Goal: Use online tool/utility: Utilize a website feature to perform a specific function

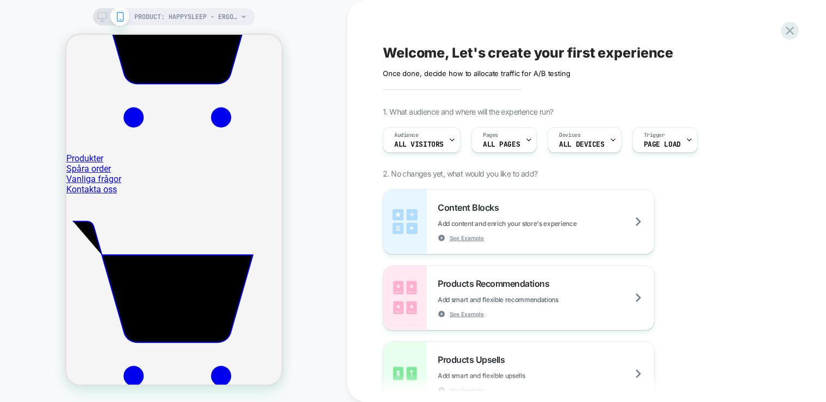
scroll to position [515, 0]
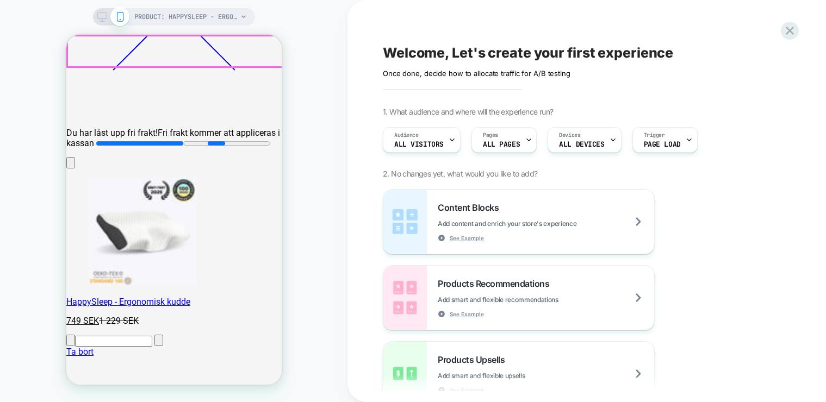
click at [270, 109] on link "Varukorg" at bounding box center [173, 114] width 215 height 10
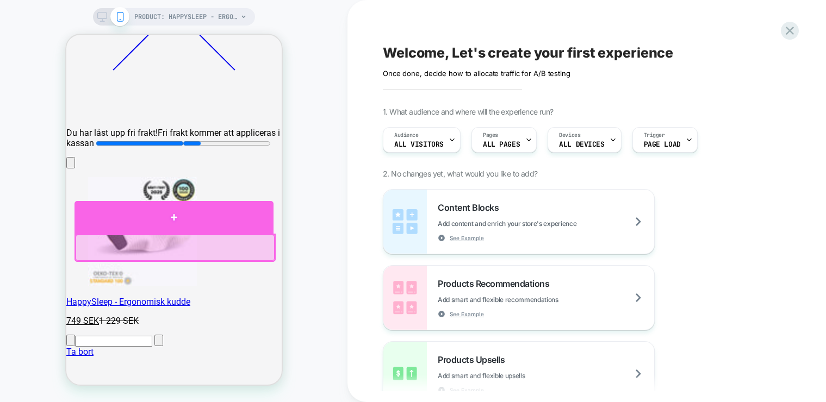
click at [185, 218] on div at bounding box center [173, 217] width 199 height 33
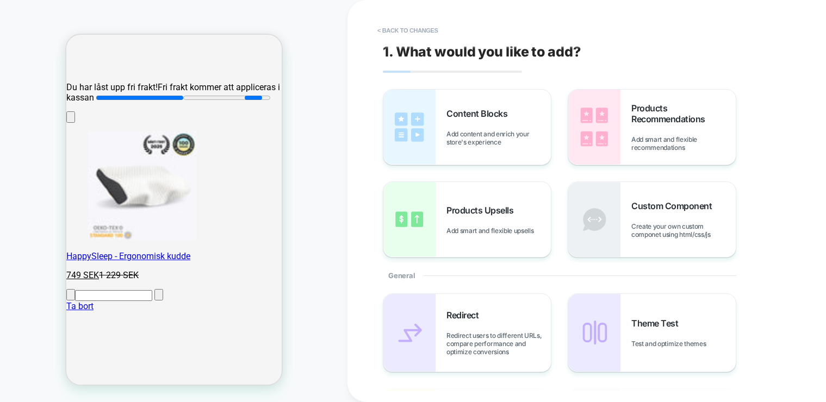
scroll to position [562, 0]
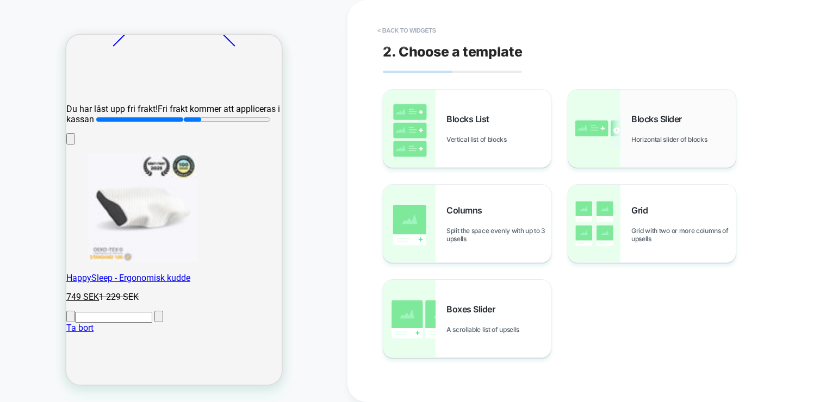
scroll to position [0, 9]
click at [387, 29] on button "< Back to widgets" at bounding box center [407, 30] width 70 height 17
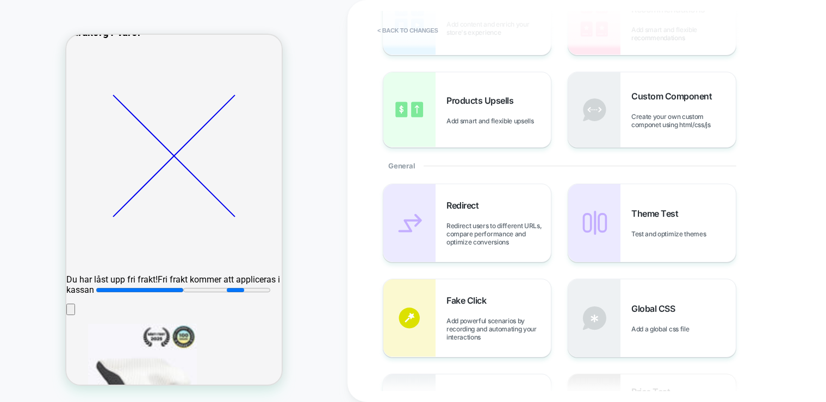
scroll to position [0, 0]
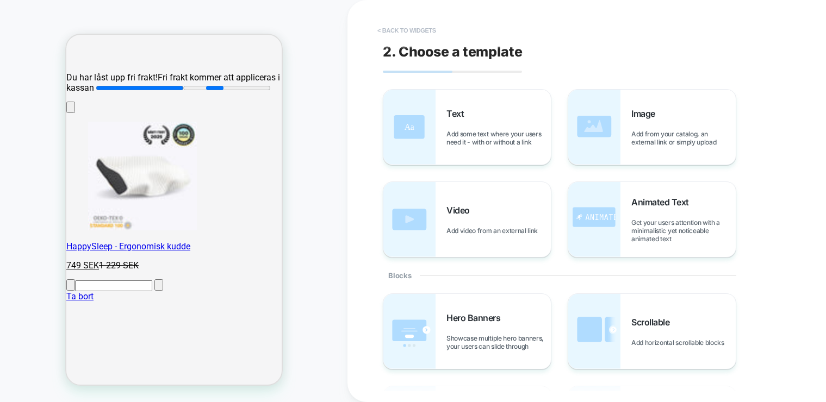
click at [399, 28] on button "< Back to widgets" at bounding box center [407, 30] width 70 height 17
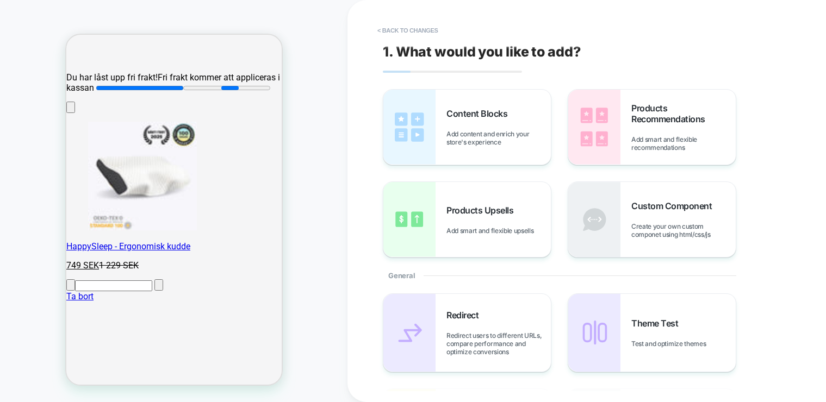
scroll to position [562, 0]
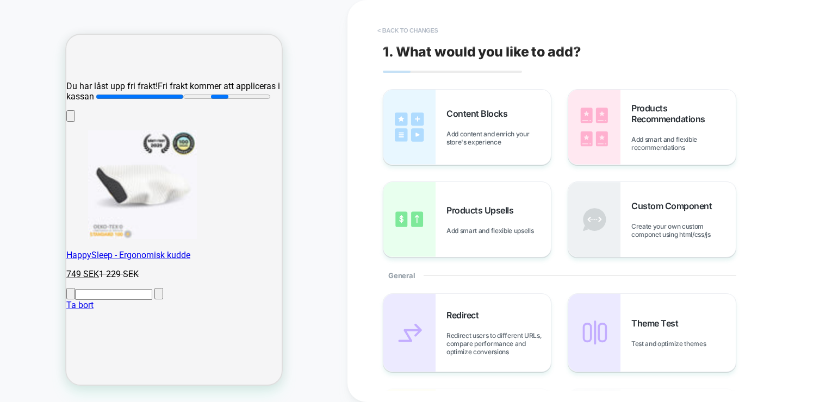
click at [424, 29] on button "< Back to changes" at bounding box center [408, 30] width 72 height 17
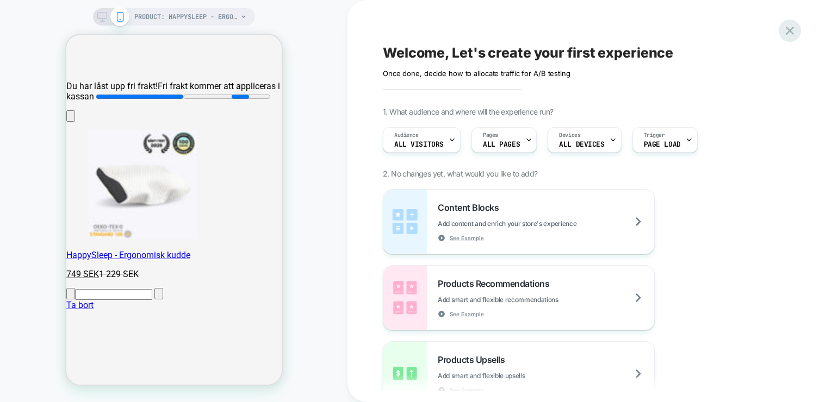
click at [796, 30] on icon at bounding box center [790, 30] width 15 height 15
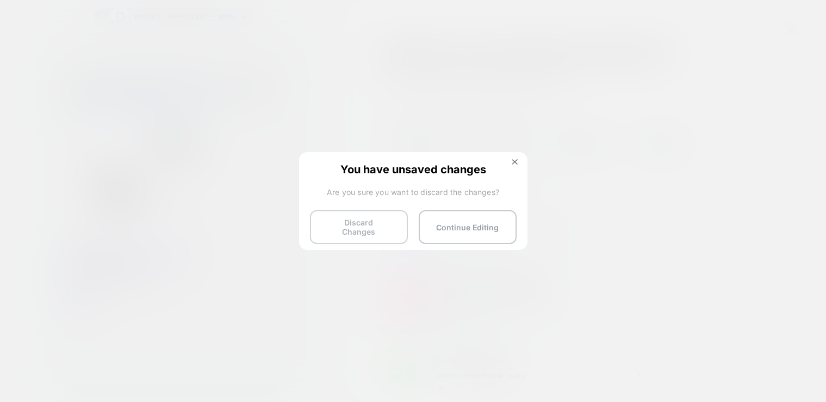
click at [364, 227] on button "Discard Changes" at bounding box center [359, 227] width 98 height 34
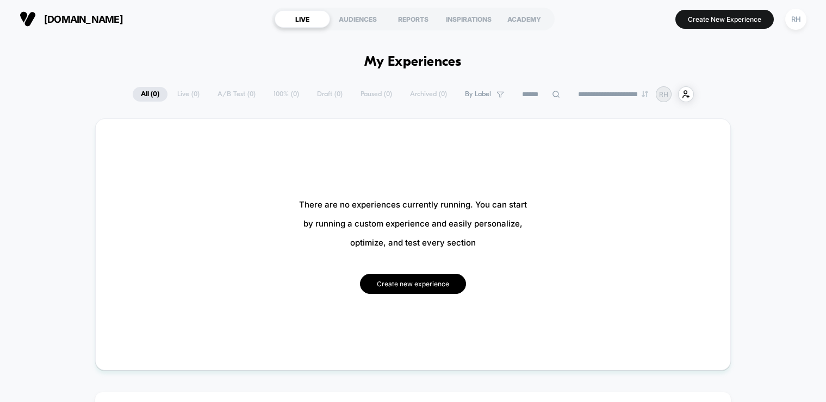
click at [399, 285] on button "Create new experience" at bounding box center [413, 284] width 106 height 20
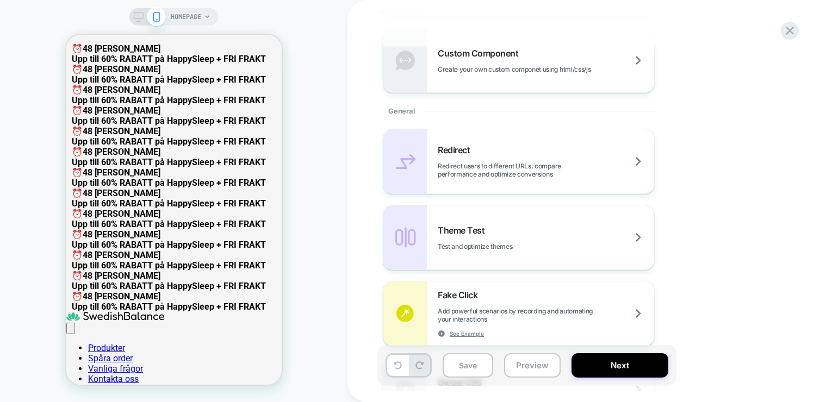
scroll to position [418, 0]
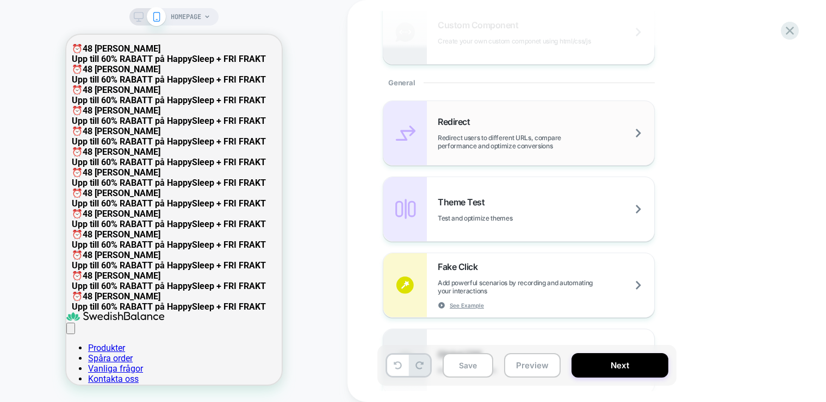
click at [584, 130] on div "Redirect Redirect users to different URLs, compare performance and optimize con…" at bounding box center [546, 133] width 216 height 34
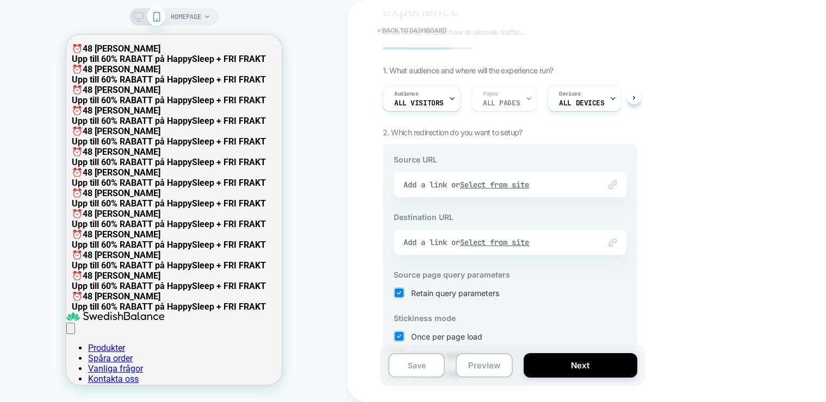
scroll to position [0, 0]
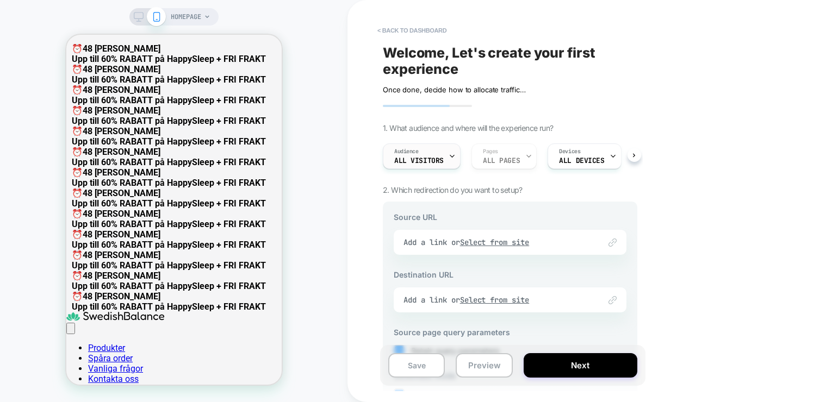
click at [430, 163] on span "All Visitors" at bounding box center [418, 161] width 49 height 8
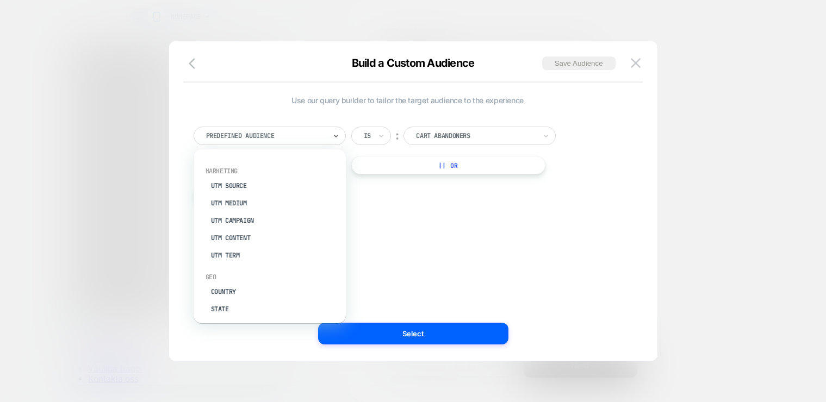
scroll to position [498, 0]
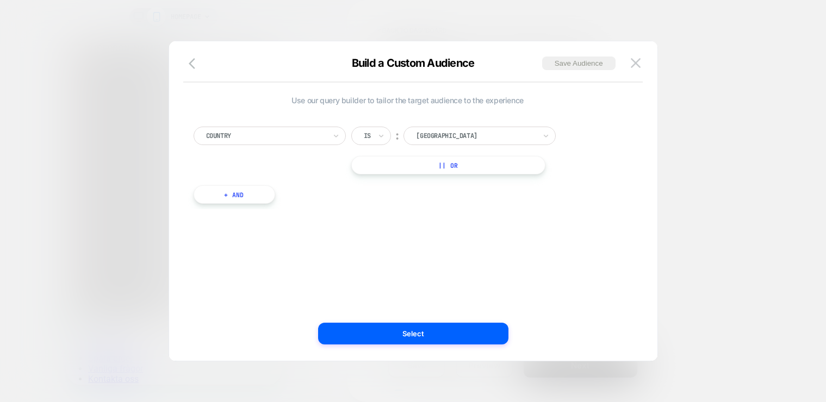
click at [437, 145] on div "[GEOGRAPHIC_DATA]" at bounding box center [480, 136] width 152 height 18
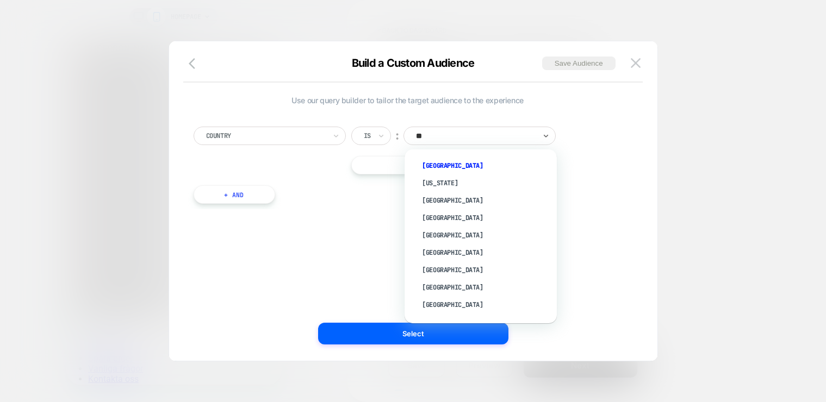
type input "***"
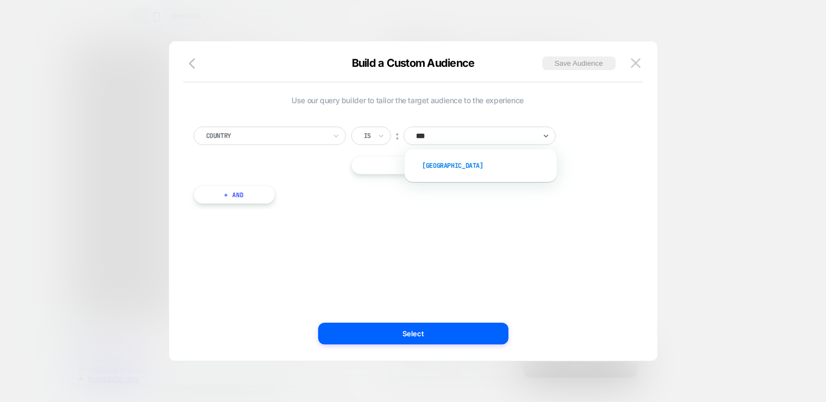
click at [423, 164] on div "[GEOGRAPHIC_DATA]" at bounding box center [486, 165] width 141 height 17
